Goal: Navigation & Orientation: Find specific page/section

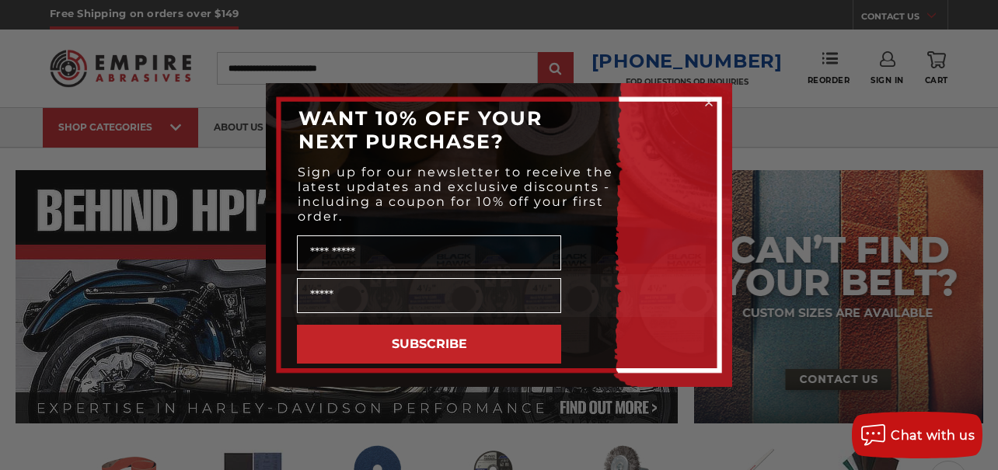
click at [712, 100] on icon "Close dialog" at bounding box center [709, 103] width 6 height 6
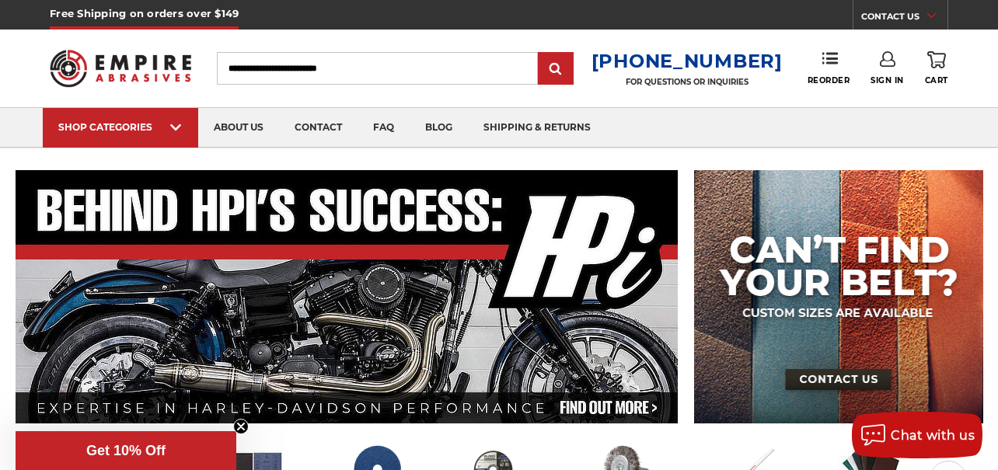
click at [104, 61] on img at bounding box center [120, 67] width 141 height 55
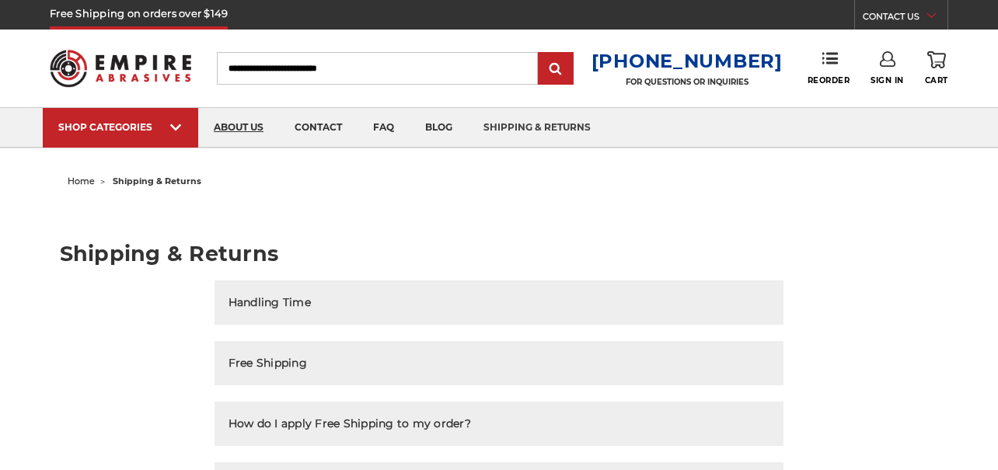
click at [244, 132] on link "about us" at bounding box center [238, 128] width 81 height 40
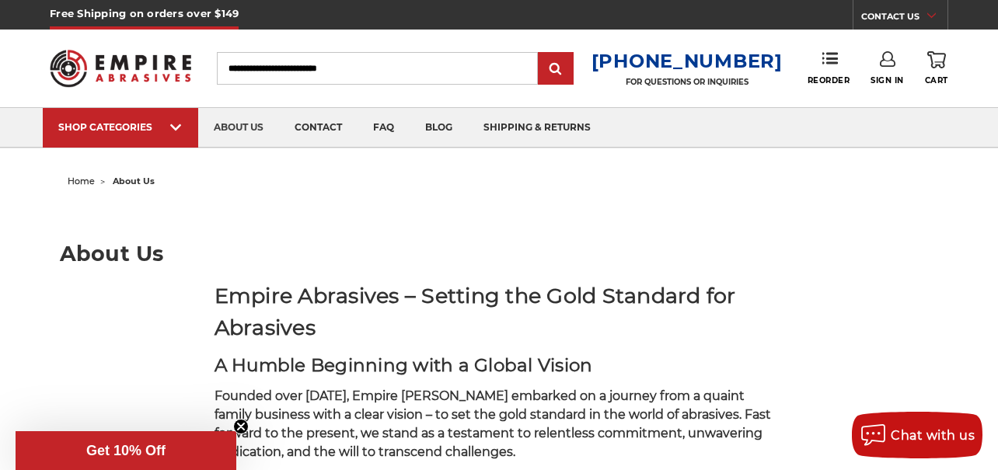
click at [92, 49] on img at bounding box center [120, 67] width 141 height 55
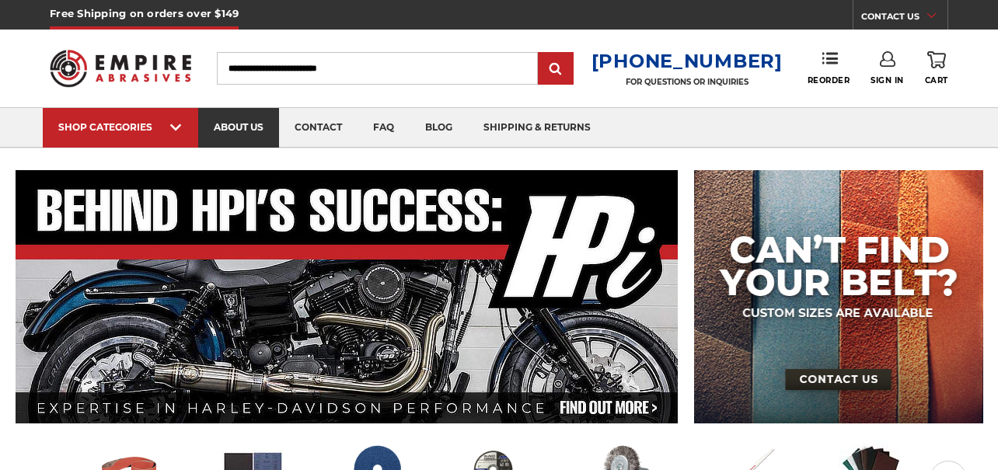
click at [261, 118] on link "about us" at bounding box center [238, 128] width 81 height 40
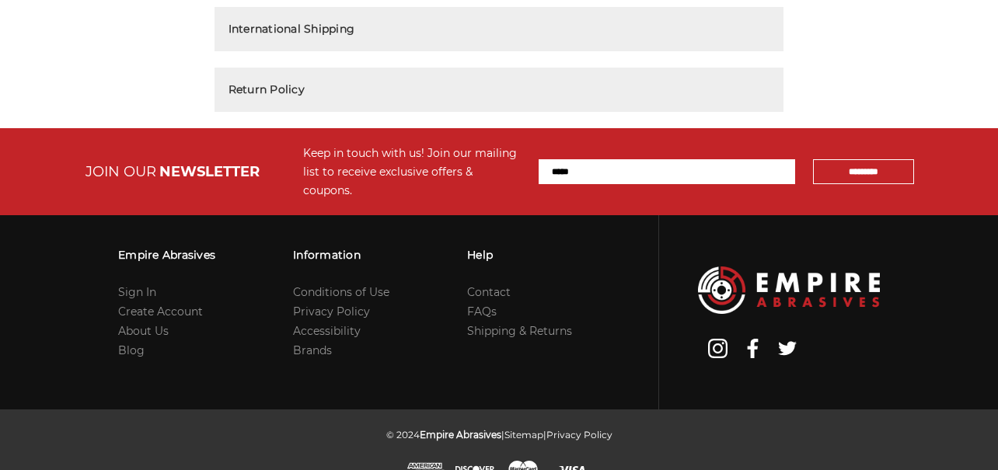
scroll to position [523, 0]
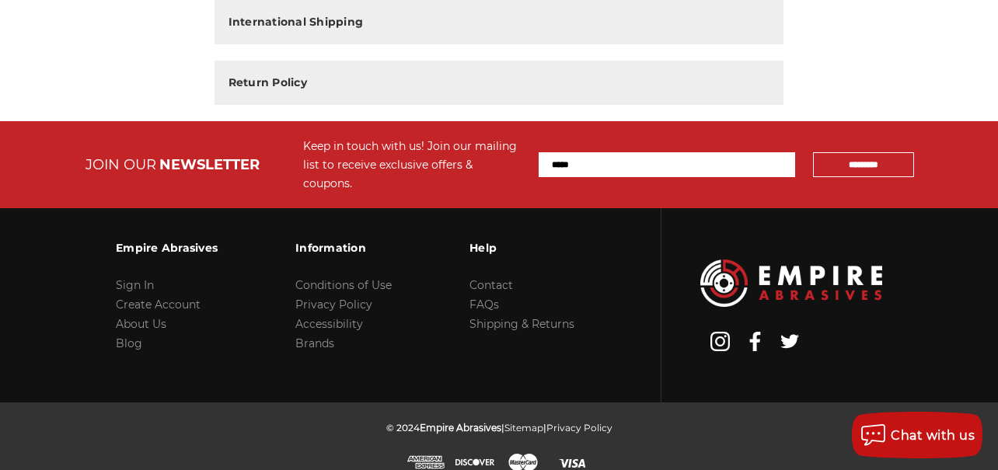
click at [337, 276] on li "Conditions of Use" at bounding box center [343, 285] width 96 height 19
click at [340, 278] on link "Conditions of Use" at bounding box center [343, 285] width 96 height 14
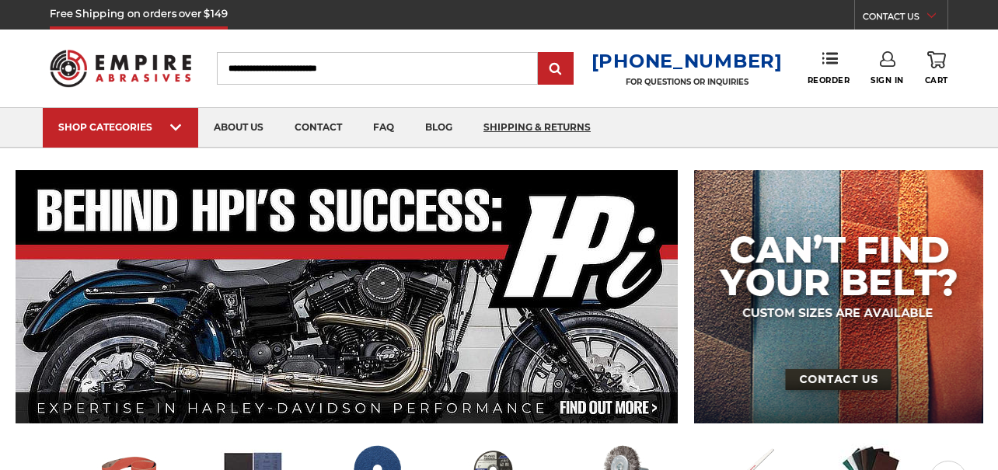
click at [513, 131] on link "shipping & returns" at bounding box center [537, 128] width 138 height 40
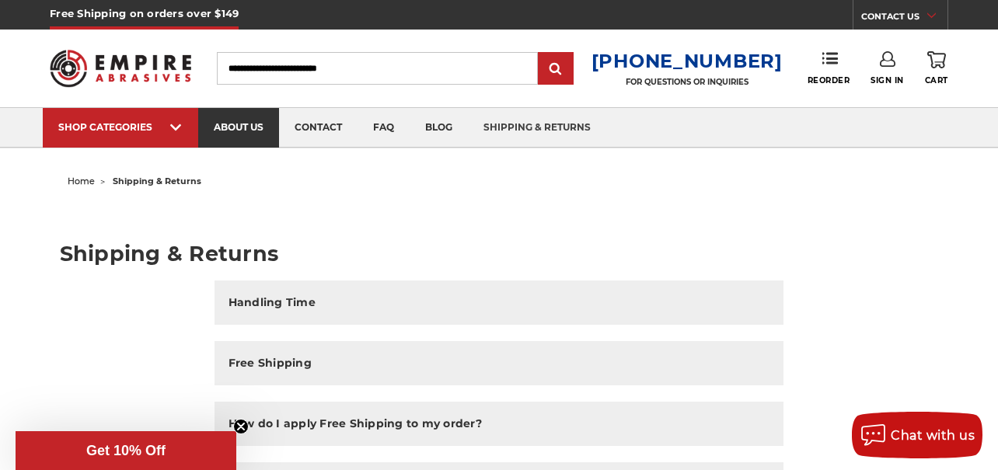
click at [257, 141] on link "about us" at bounding box center [238, 128] width 81 height 40
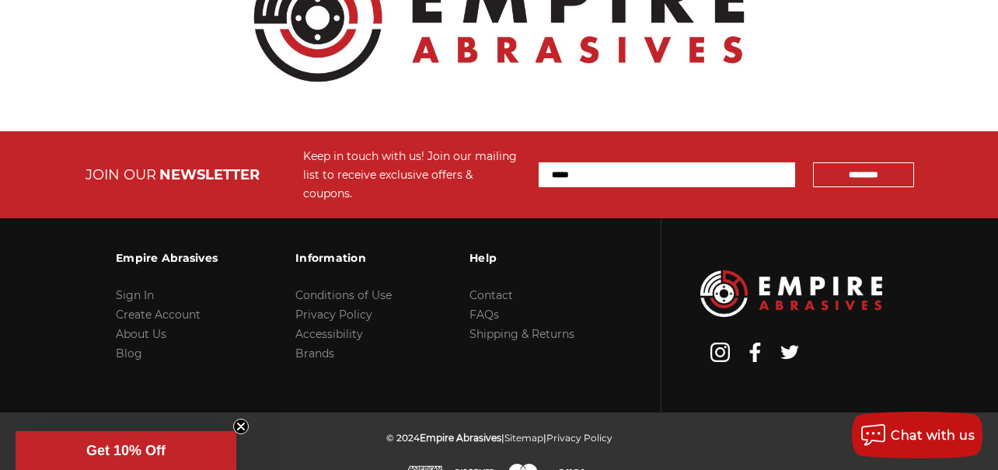
scroll to position [1988, 0]
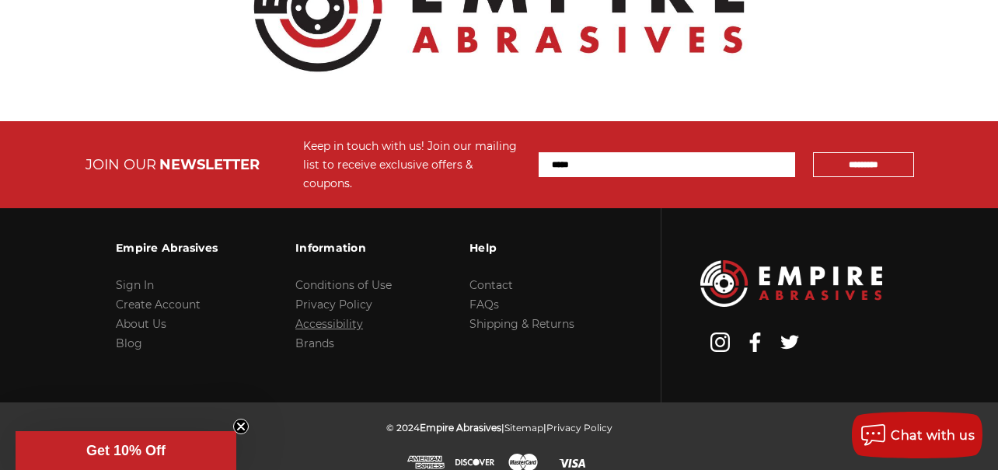
click at [330, 317] on link "Accessibility" at bounding box center [329, 324] width 68 height 14
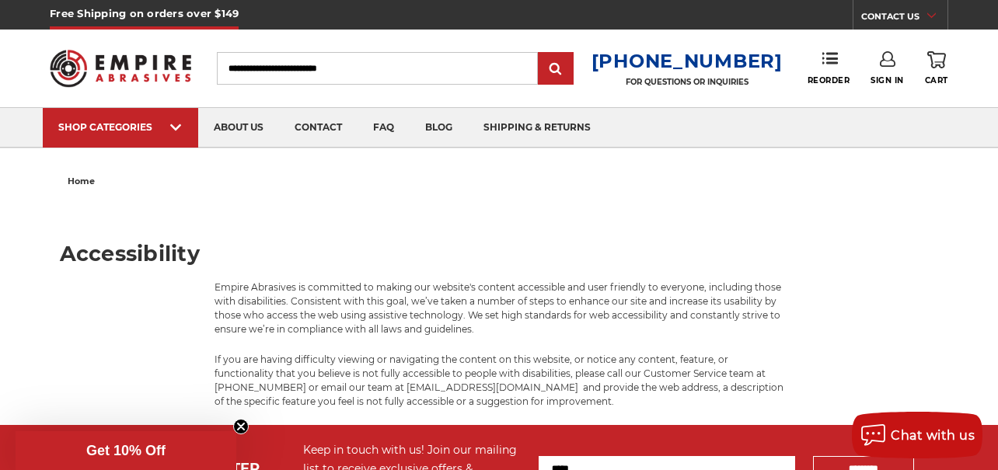
click at [142, 88] on img at bounding box center [120, 67] width 141 height 55
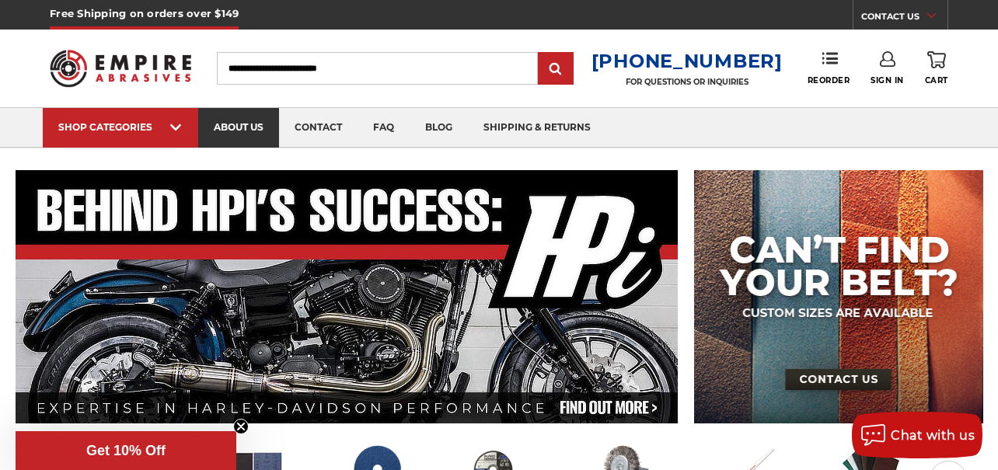
click at [257, 136] on link "about us" at bounding box center [238, 128] width 81 height 40
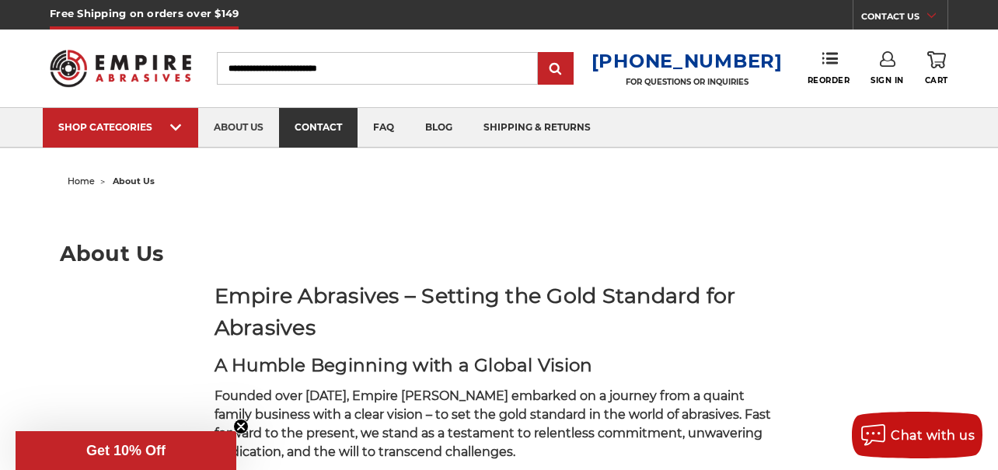
click at [345, 136] on link "contact" at bounding box center [318, 128] width 79 height 40
